Goal: Transaction & Acquisition: Purchase product/service

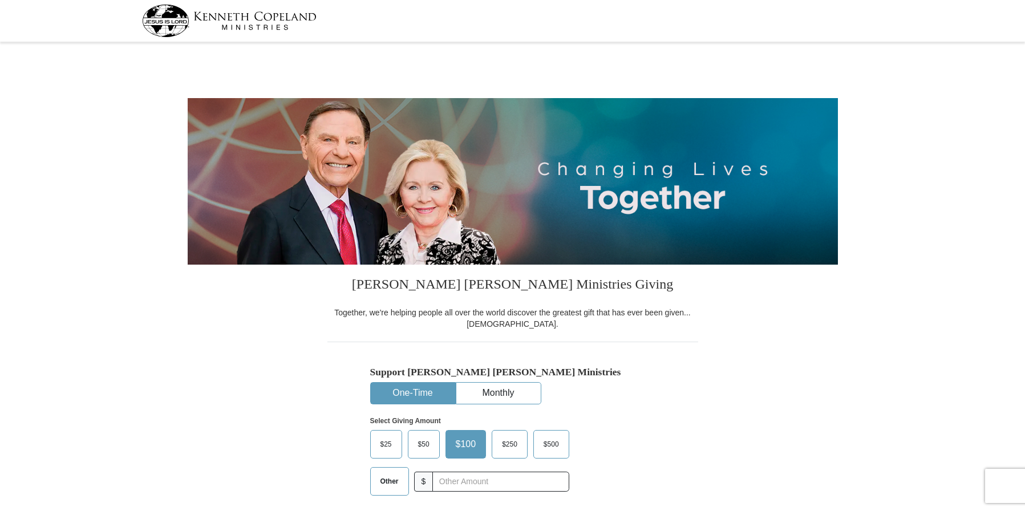
select select "VA"
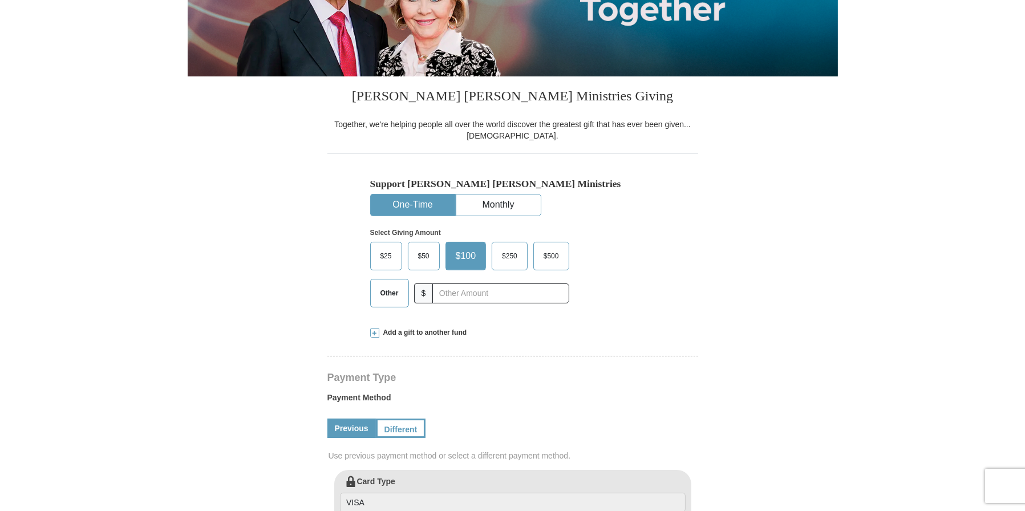
scroll to position [199, 0]
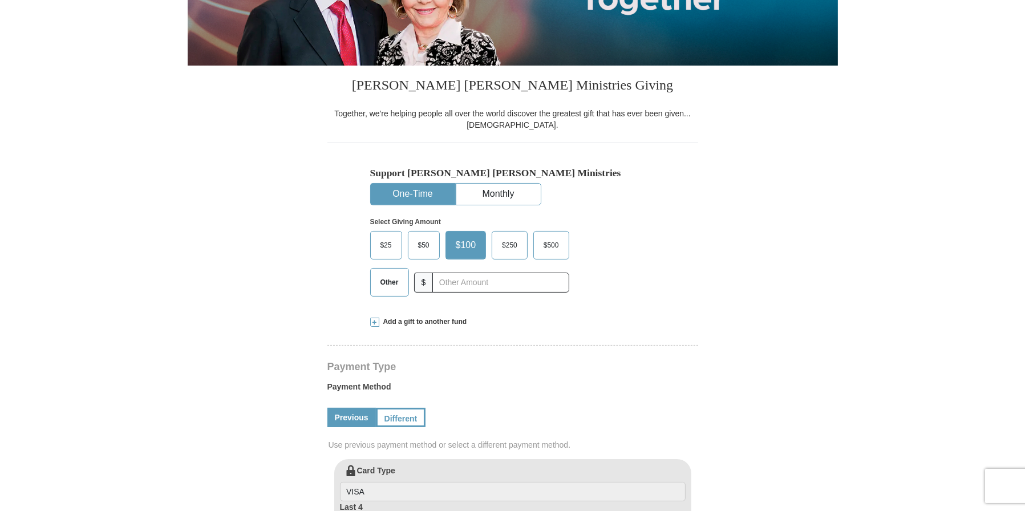
click at [423, 248] on span "$50" at bounding box center [424, 245] width 23 height 17
click at [0, 0] on input "$50" at bounding box center [0, 0] width 0 height 0
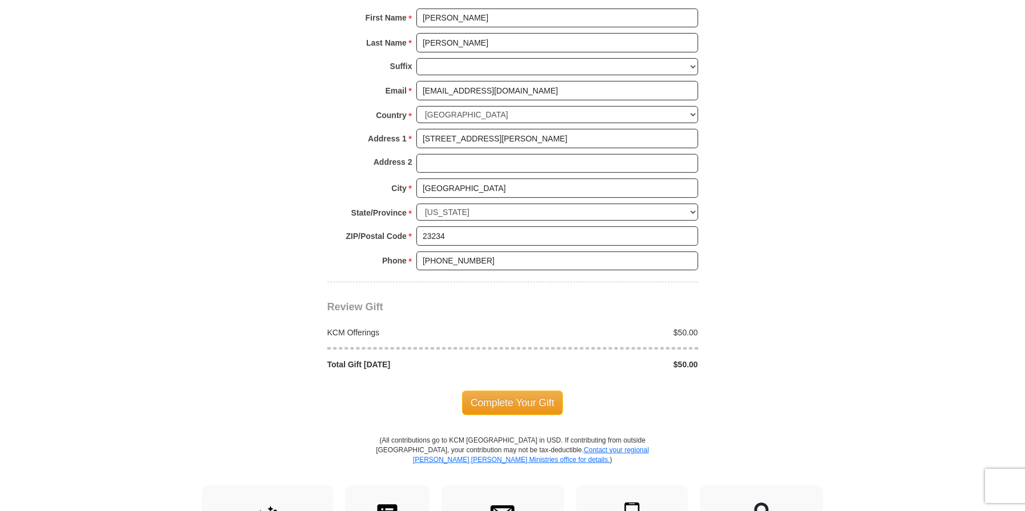
scroll to position [802, 0]
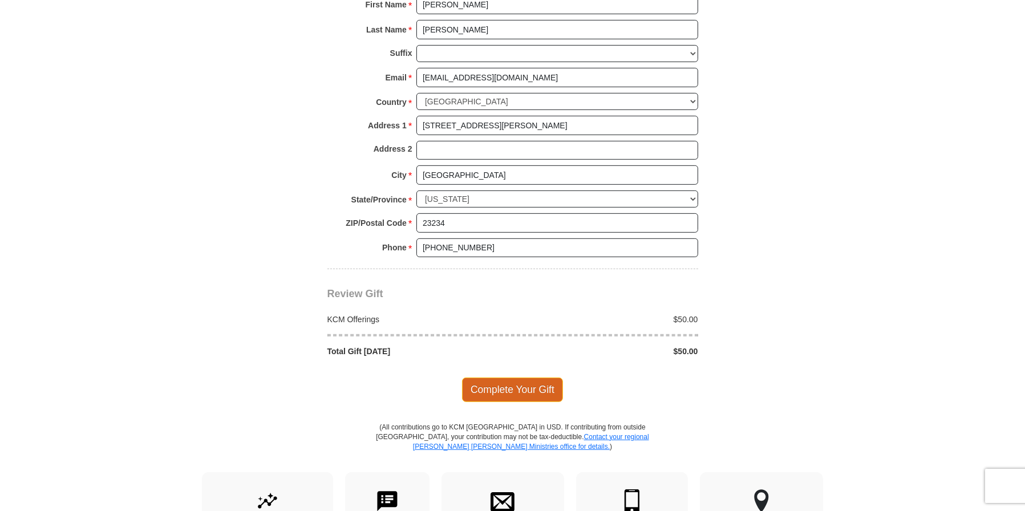
click at [546, 387] on span "Complete Your Gift" at bounding box center [512, 390] width 101 height 24
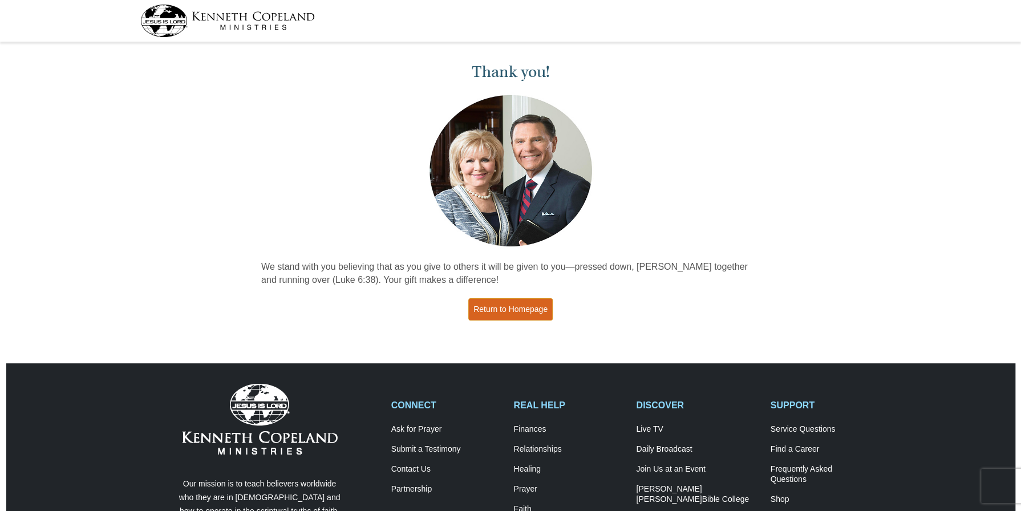
click at [529, 309] on link "Return to Homepage" at bounding box center [511, 309] width 84 height 22
